Goal: Navigation & Orientation: Find specific page/section

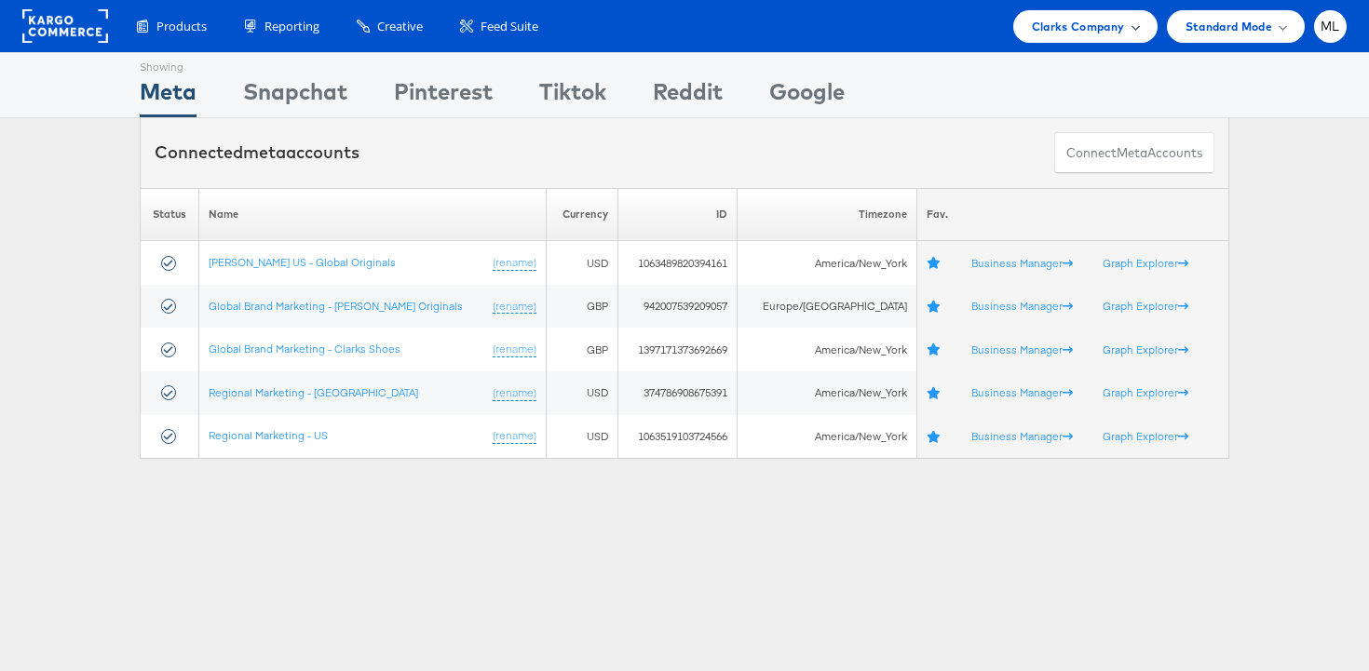
click at [1102, 24] on span "Clarks Company" at bounding box center [1078, 27] width 93 height 20
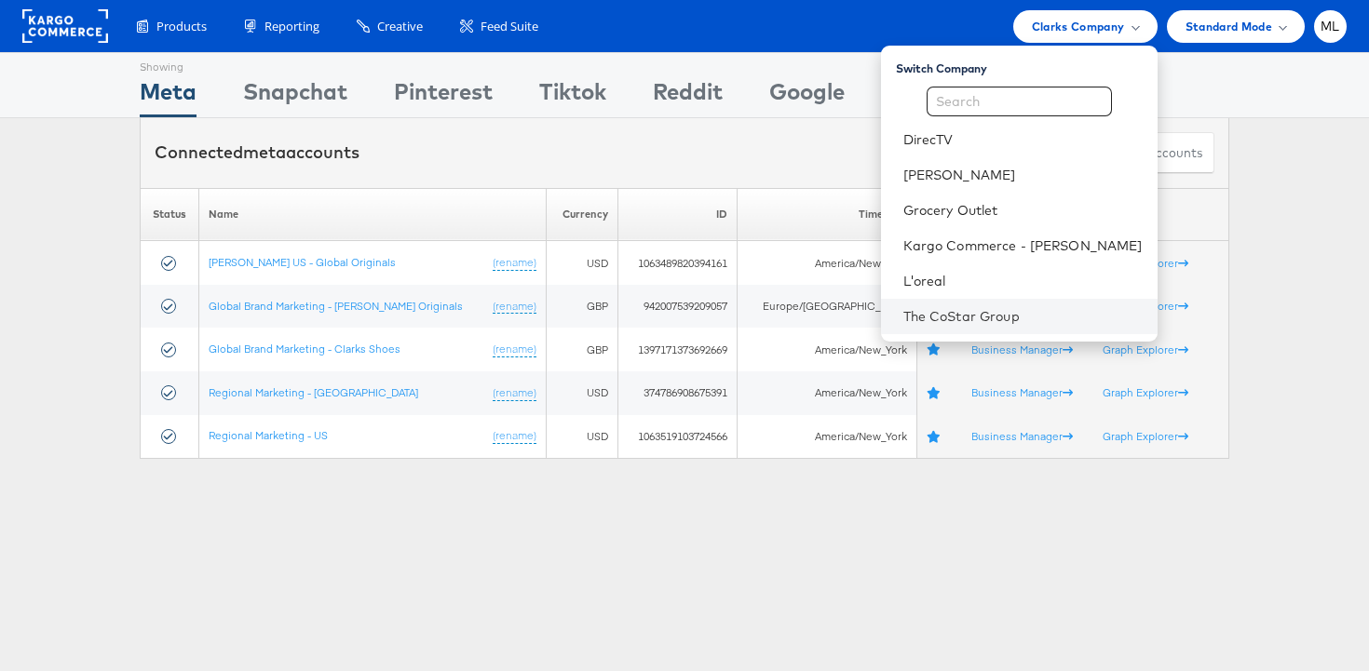
click at [1004, 301] on li "The CoStar Group" at bounding box center [1019, 316] width 276 height 35
click at [1013, 320] on link "The CoStar Group" at bounding box center [1022, 316] width 239 height 19
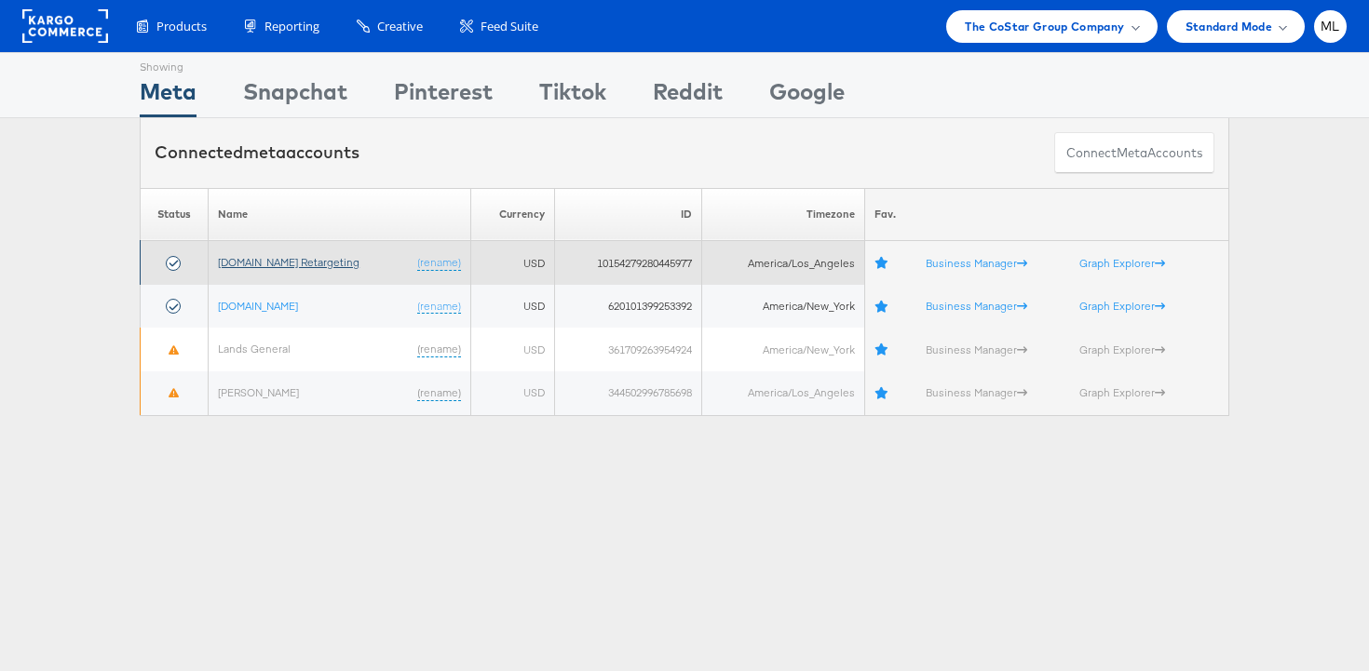
click at [264, 259] on link "[DOMAIN_NAME] Retargeting" at bounding box center [289, 262] width 142 height 14
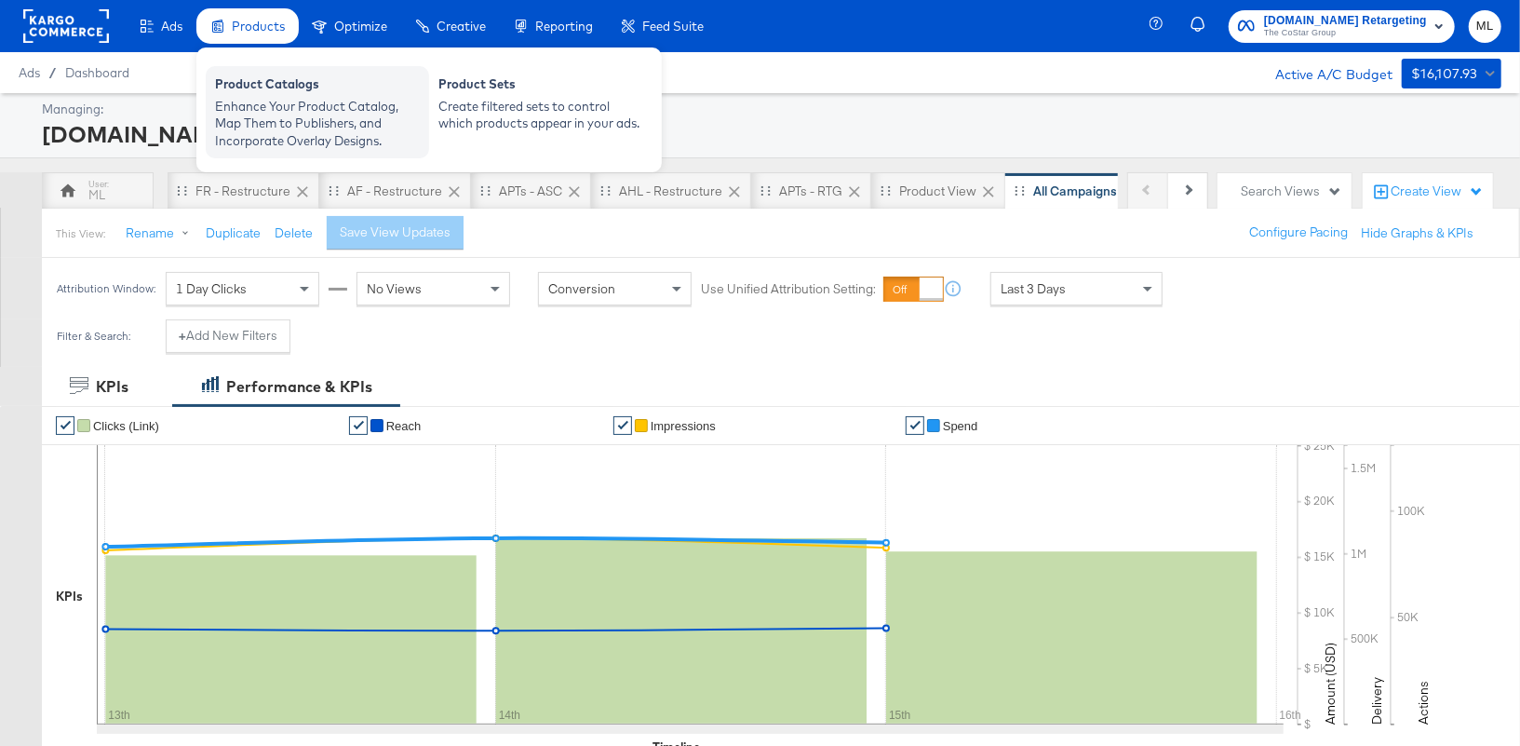
click at [317, 108] on div "Enhance Your Product Catalog, Map Them to Publishers, and Incorporate Overlay D…" at bounding box center [317, 124] width 205 height 52
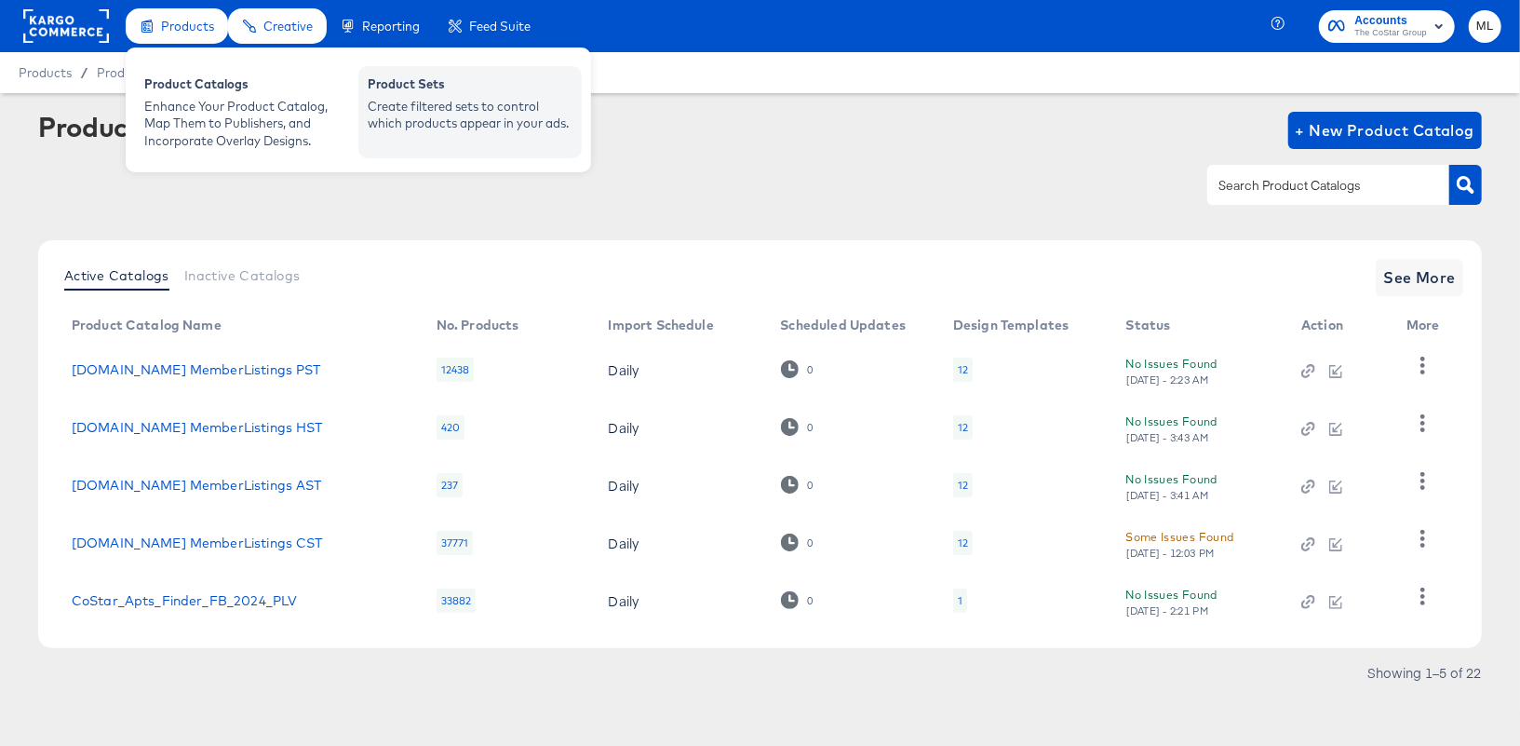
click at [387, 102] on div "Create filtered sets to control which products appear in your ads." at bounding box center [470, 115] width 205 height 34
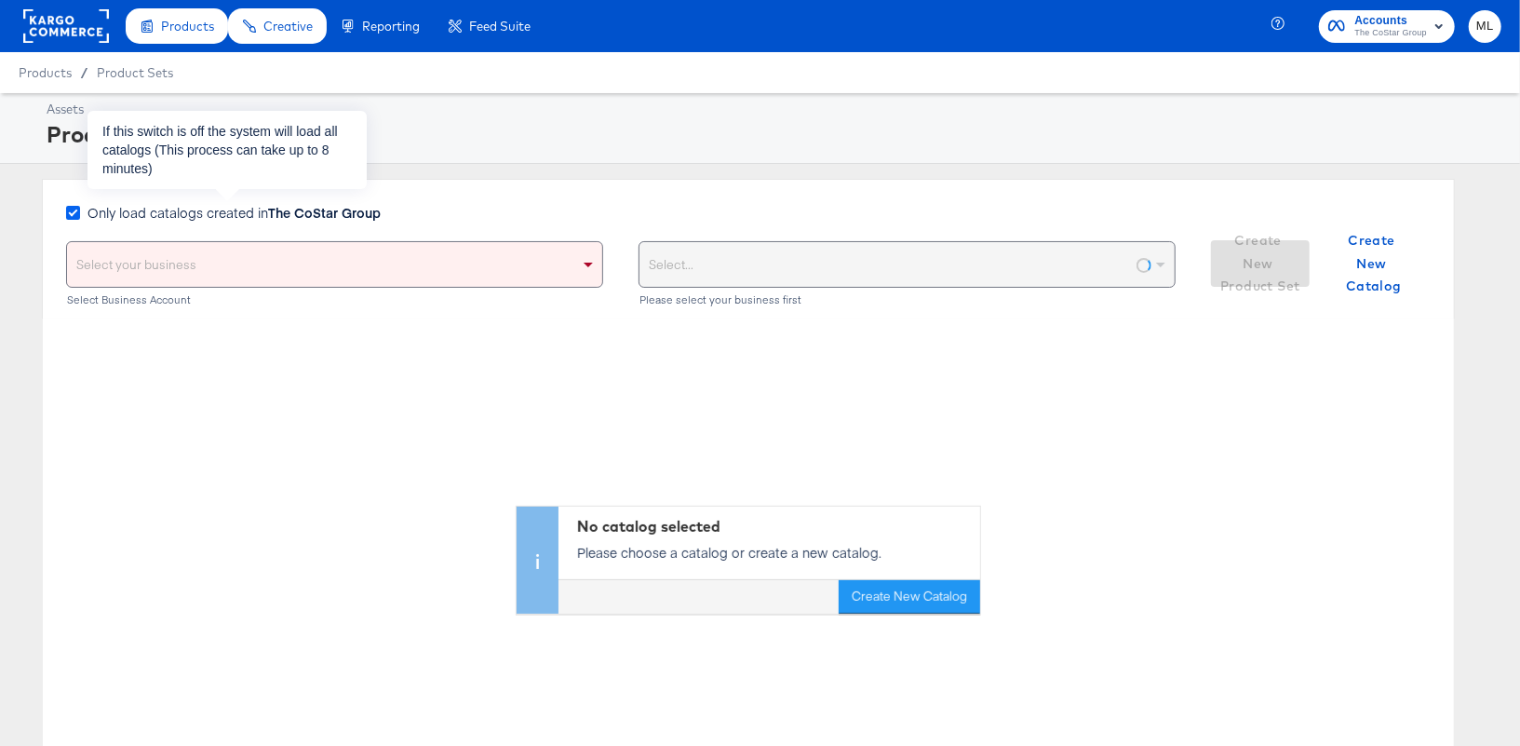
click at [69, 211] on icon at bounding box center [73, 213] width 14 height 14
click at [0, 0] on input "Only load catalogs created in The CoStar Group" at bounding box center [0, 0] width 0 height 0
click at [213, 268] on div "Select your business" at bounding box center [334, 264] width 535 height 45
click at [385, 163] on div "Assets Product Sets Overview" at bounding box center [760, 128] width 1520 height 71
